Goal: Information Seeking & Learning: Learn about a topic

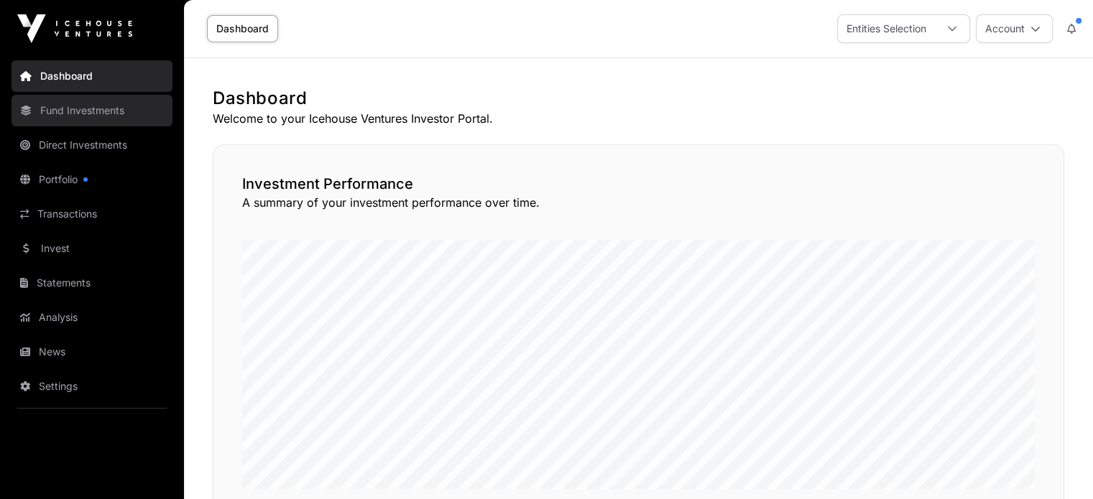
click at [88, 114] on link "Fund Investments" at bounding box center [91, 111] width 161 height 32
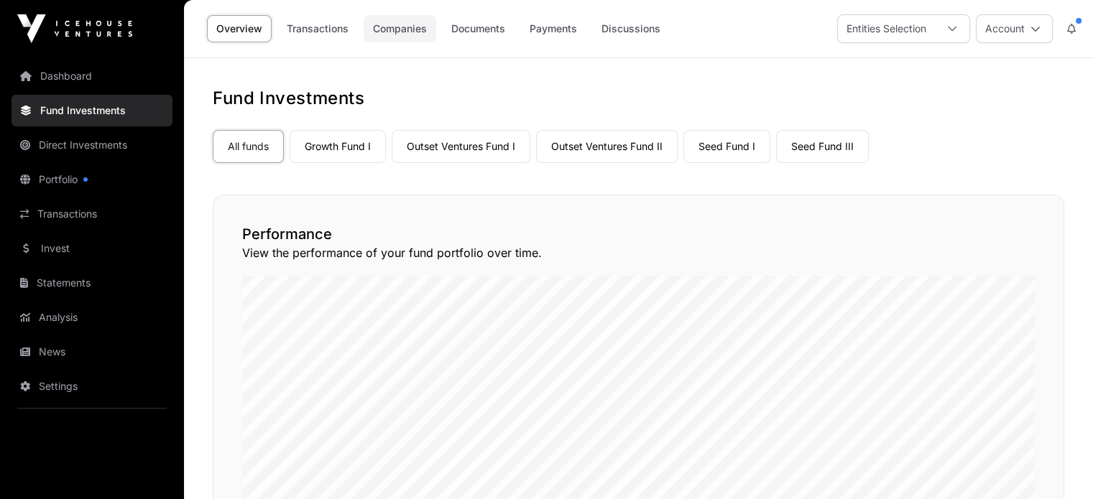
click at [413, 35] on link "Companies" at bounding box center [400, 28] width 73 height 27
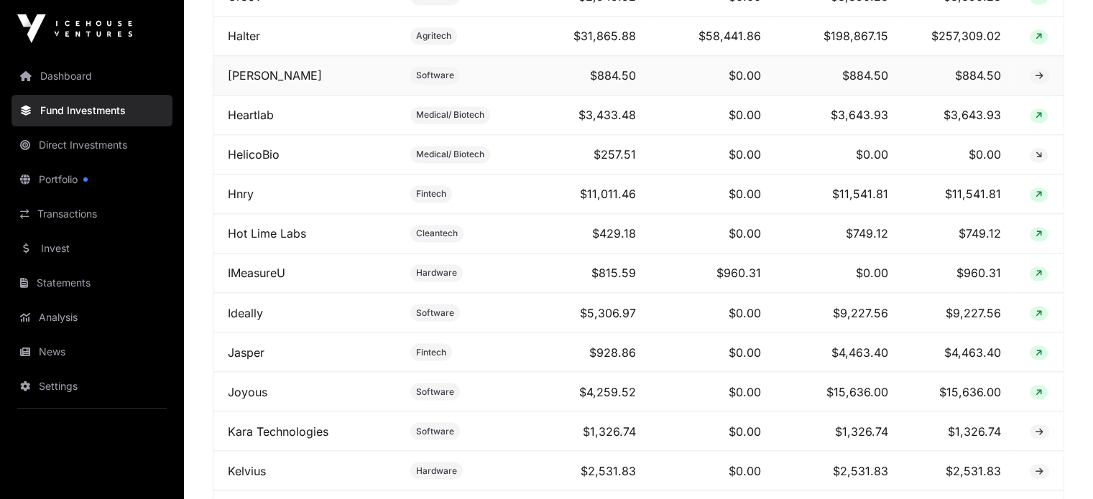
scroll to position [2443, 0]
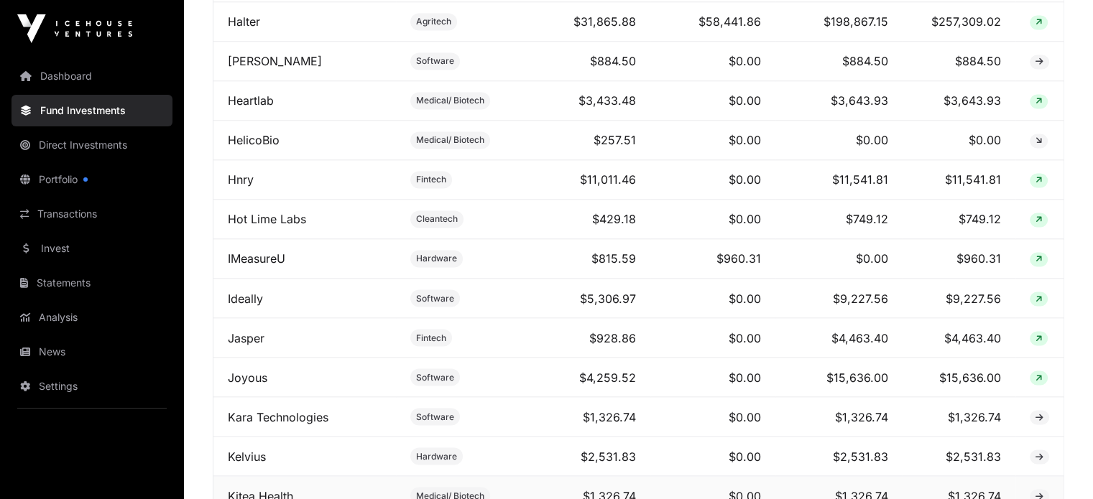
click at [269, 489] on link "Kitea Health" at bounding box center [260, 496] width 65 height 14
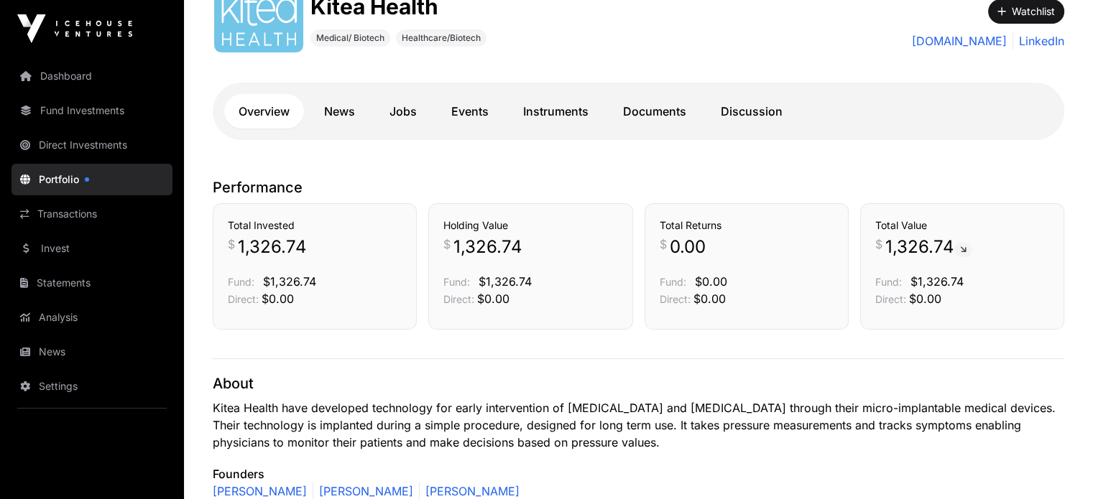
scroll to position [216, 0]
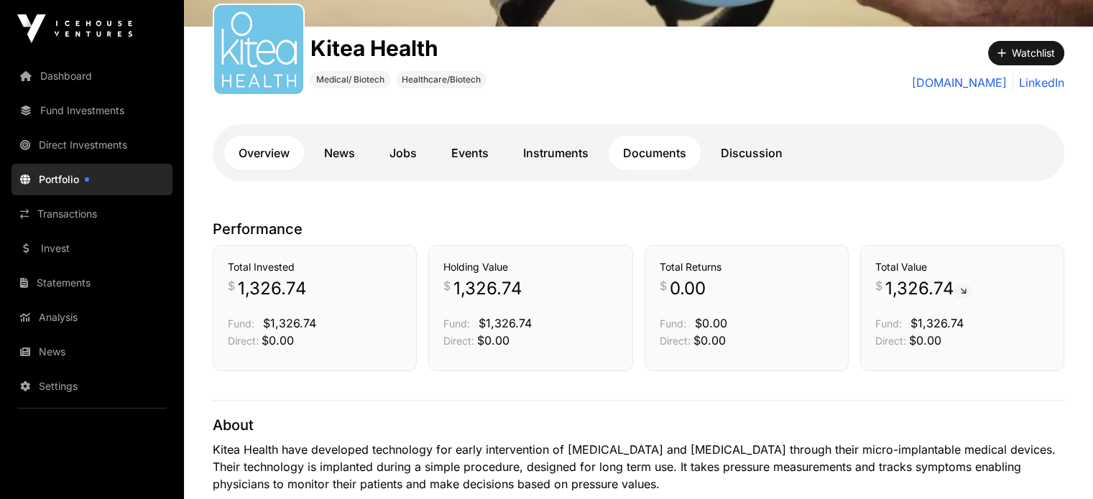
click at [647, 154] on link "Documents" at bounding box center [655, 153] width 92 height 34
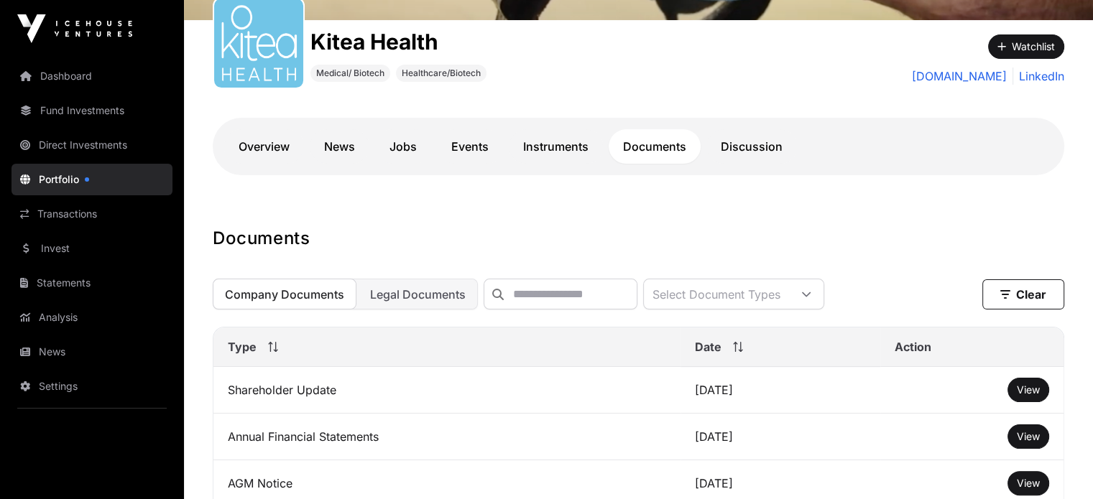
scroll to position [216, 0]
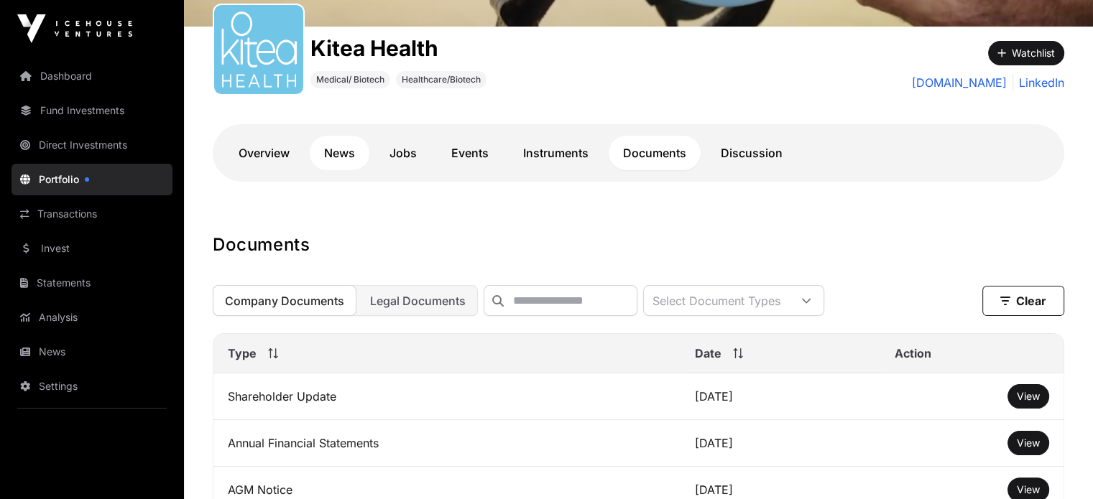
click at [345, 154] on link "News" at bounding box center [340, 153] width 60 height 34
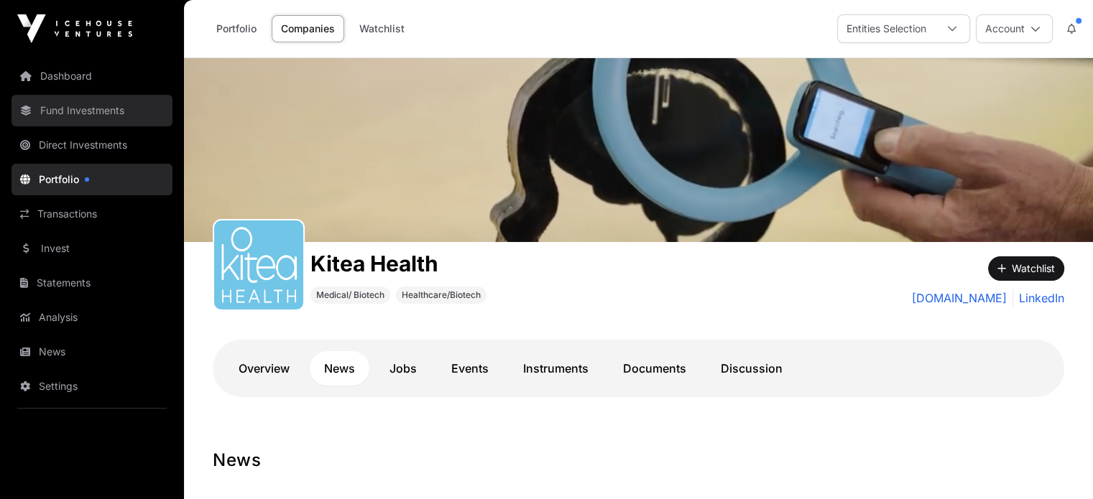
click at [103, 114] on link "Fund Investments" at bounding box center [91, 111] width 161 height 32
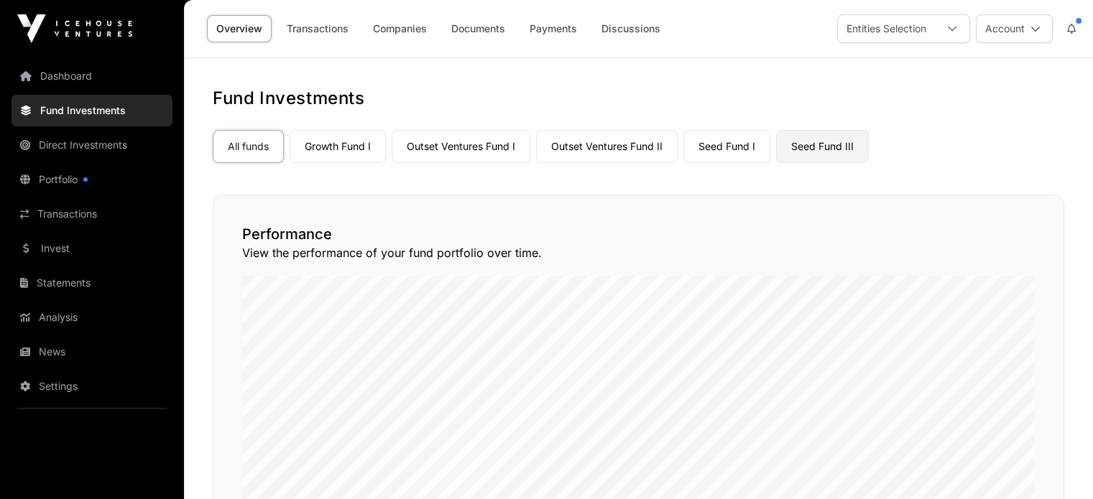
click at [836, 154] on link "Seed Fund III" at bounding box center [822, 146] width 93 height 33
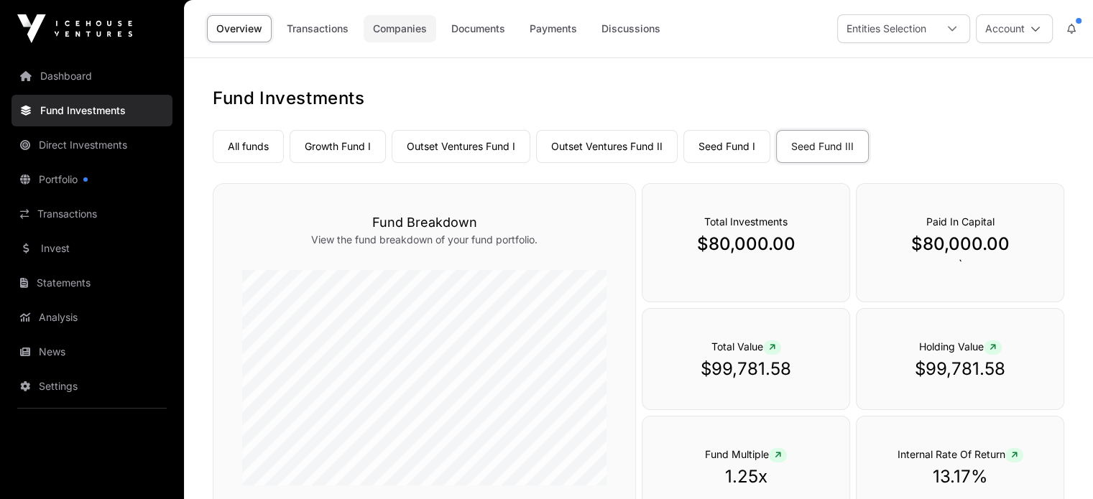
click at [400, 30] on link "Companies" at bounding box center [400, 28] width 73 height 27
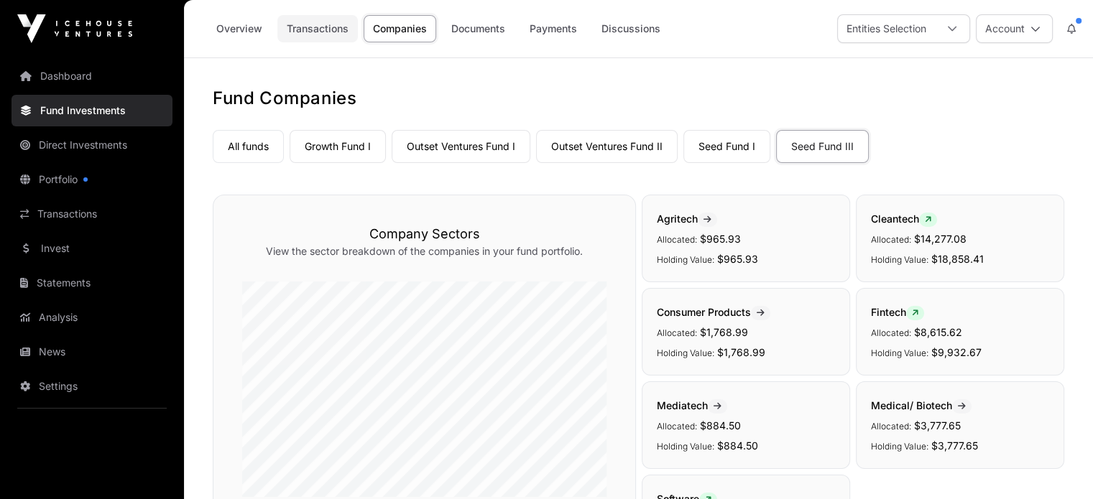
click at [323, 33] on link "Transactions" at bounding box center [317, 28] width 80 height 27
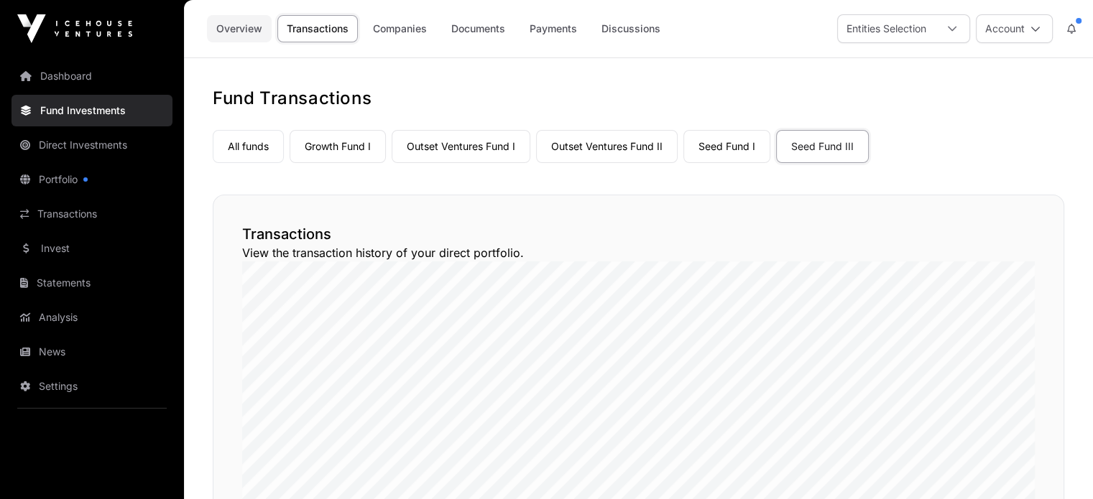
click at [243, 32] on link "Overview" at bounding box center [239, 28] width 65 height 27
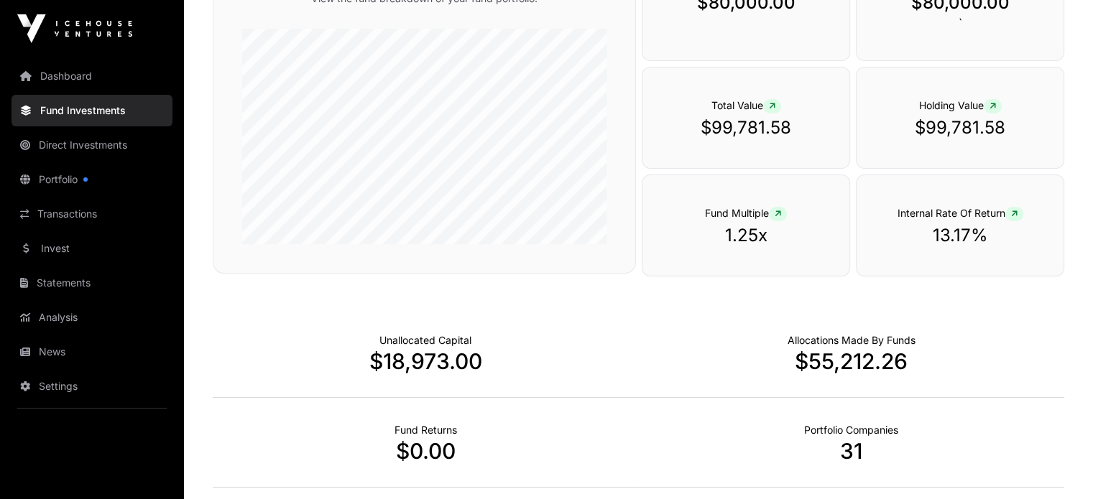
scroll to position [170, 0]
